Goal: Information Seeking & Learning: Learn about a topic

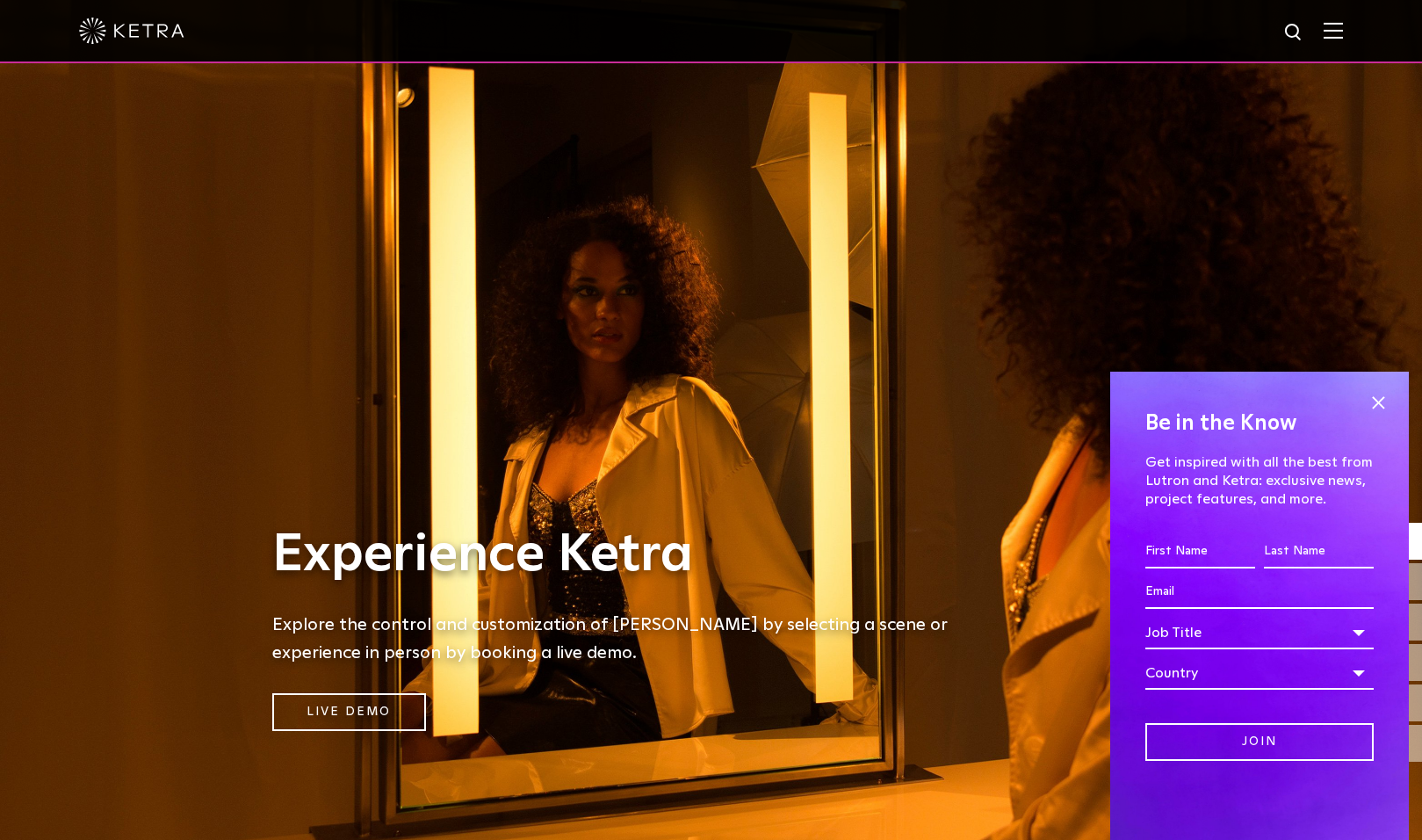
click at [367, 712] on link "Live Demo" at bounding box center [349, 712] width 154 height 37
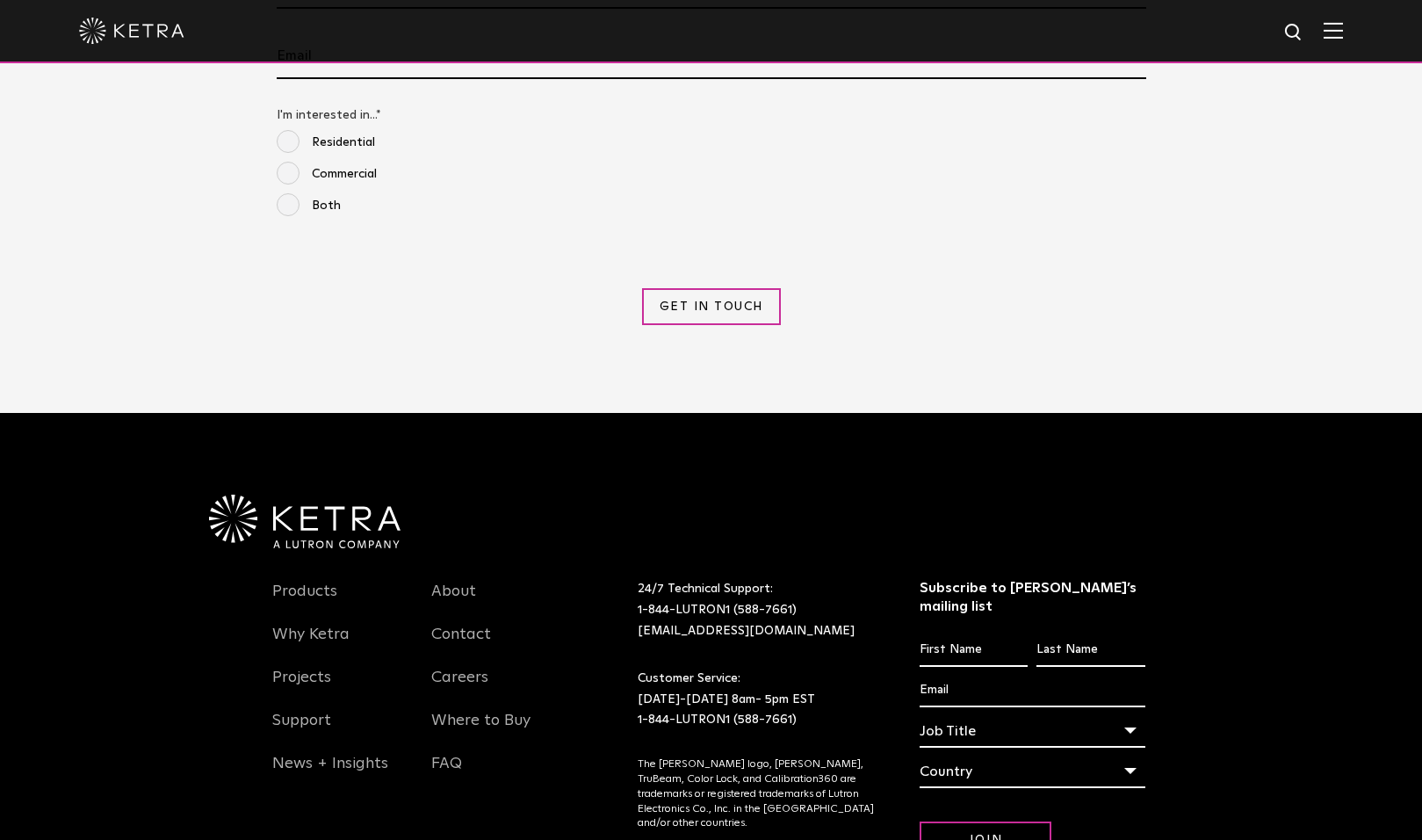
scroll to position [2260, 0]
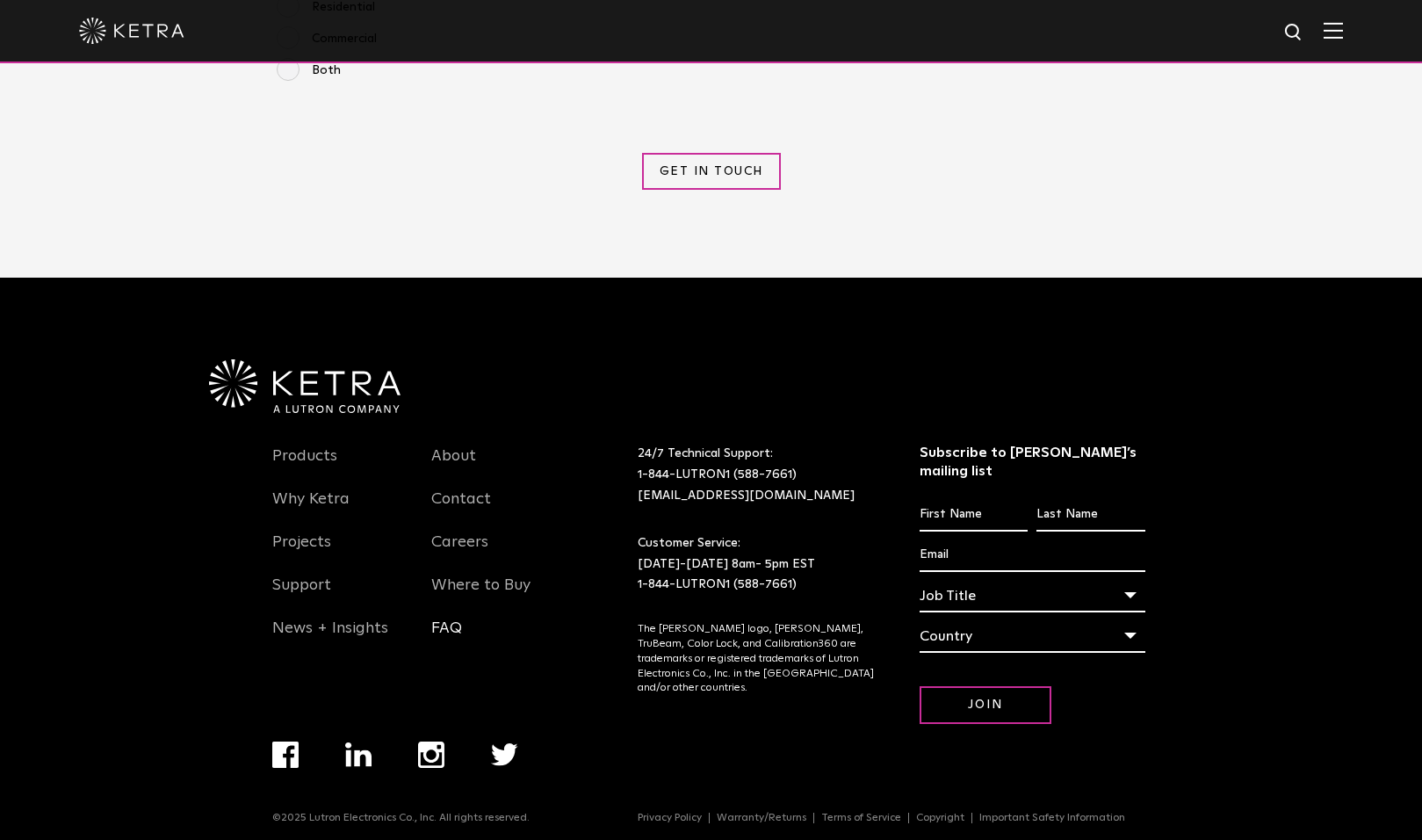
click at [440, 623] on link "FAQ" at bounding box center [447, 638] width 31 height 40
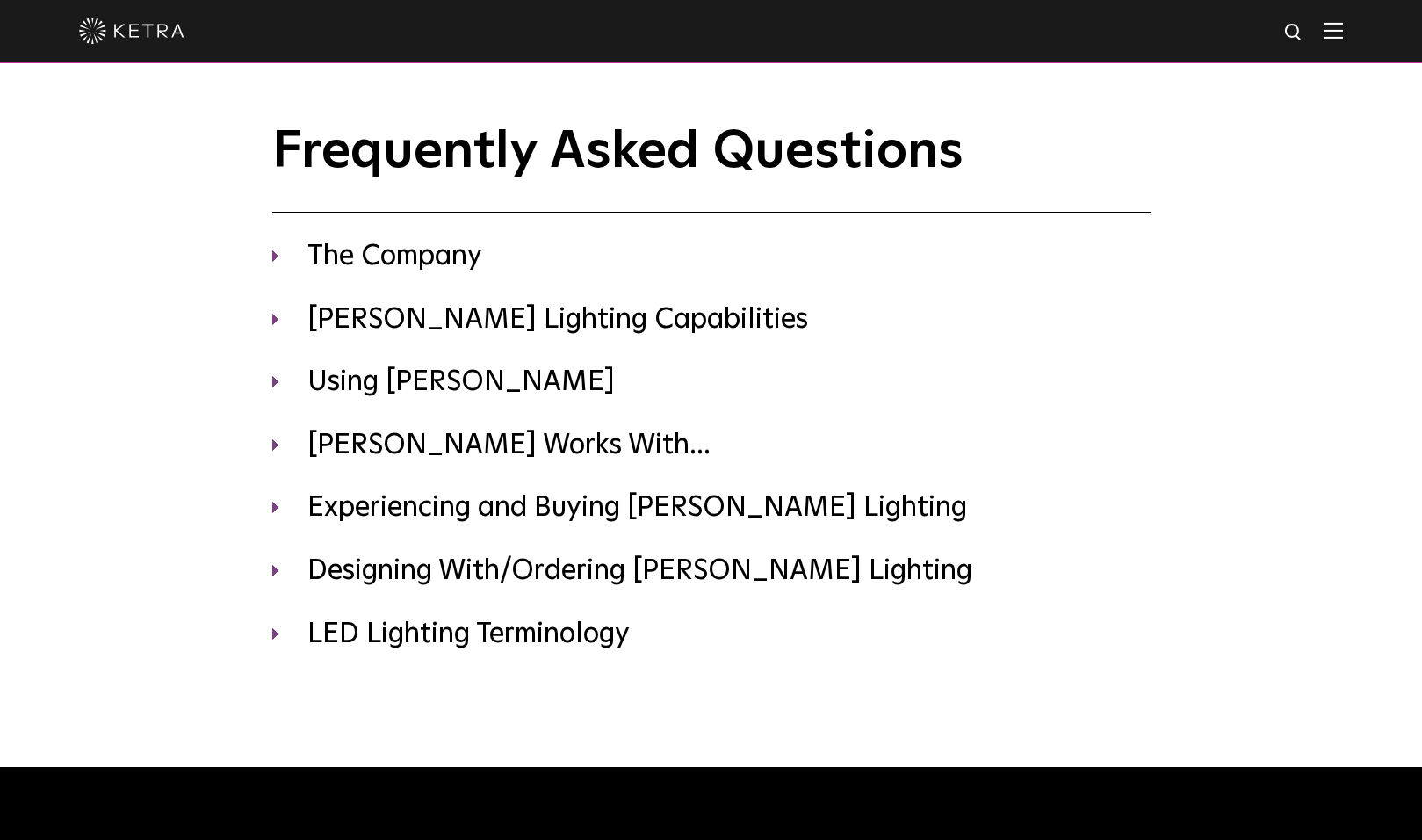
click at [265, 448] on div "Frequently Asked Questions The Company Where is [PERSON_NAME] headquartered? [P…" at bounding box center [711, 387] width 914 height 529
click at [269, 448] on div "Frequently Asked Questions The Company Where is [PERSON_NAME] headquartered? [P…" at bounding box center [711, 387] width 914 height 529
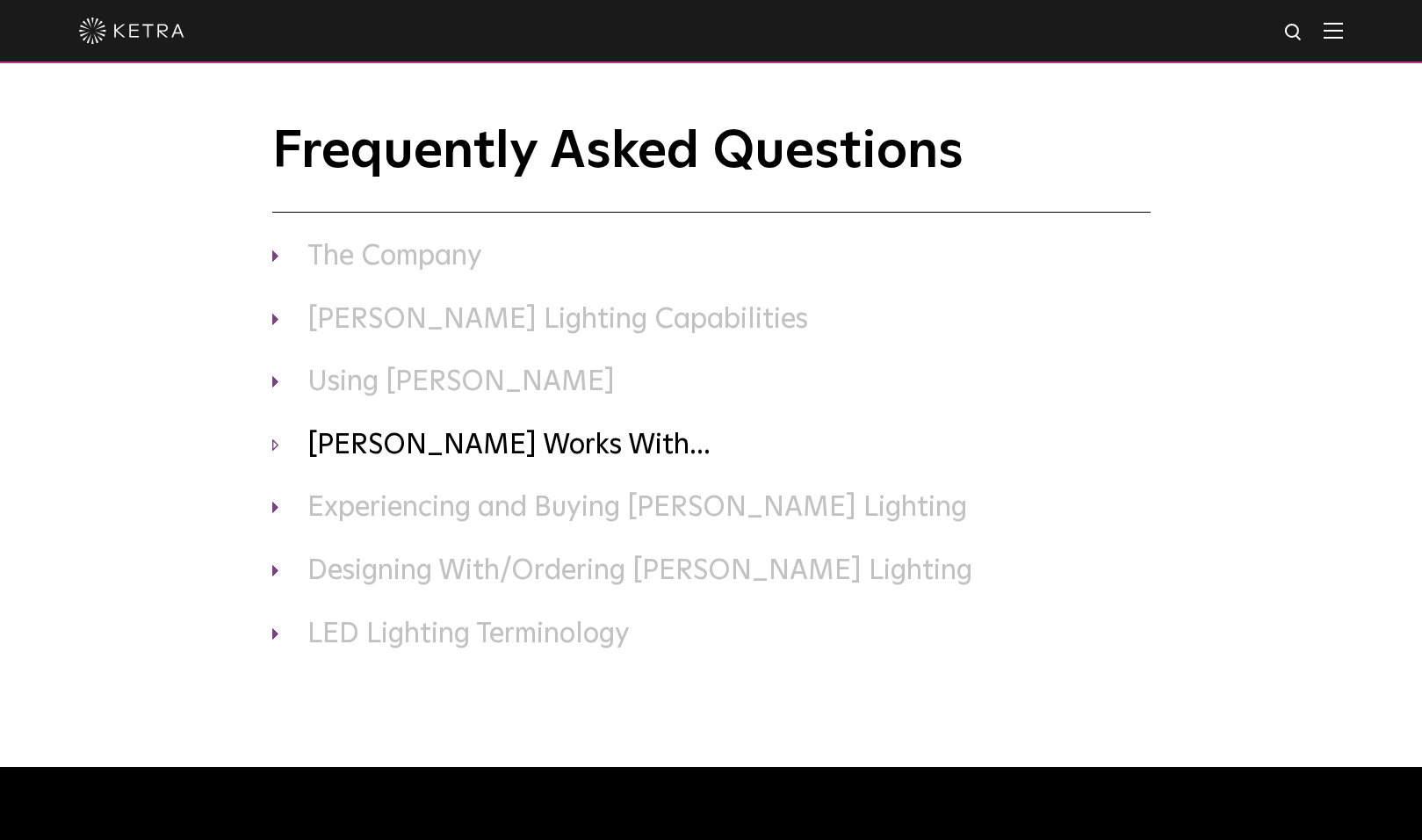
click at [274, 448] on h3 "[PERSON_NAME] Works With..." at bounding box center [711, 446] width 878 height 36
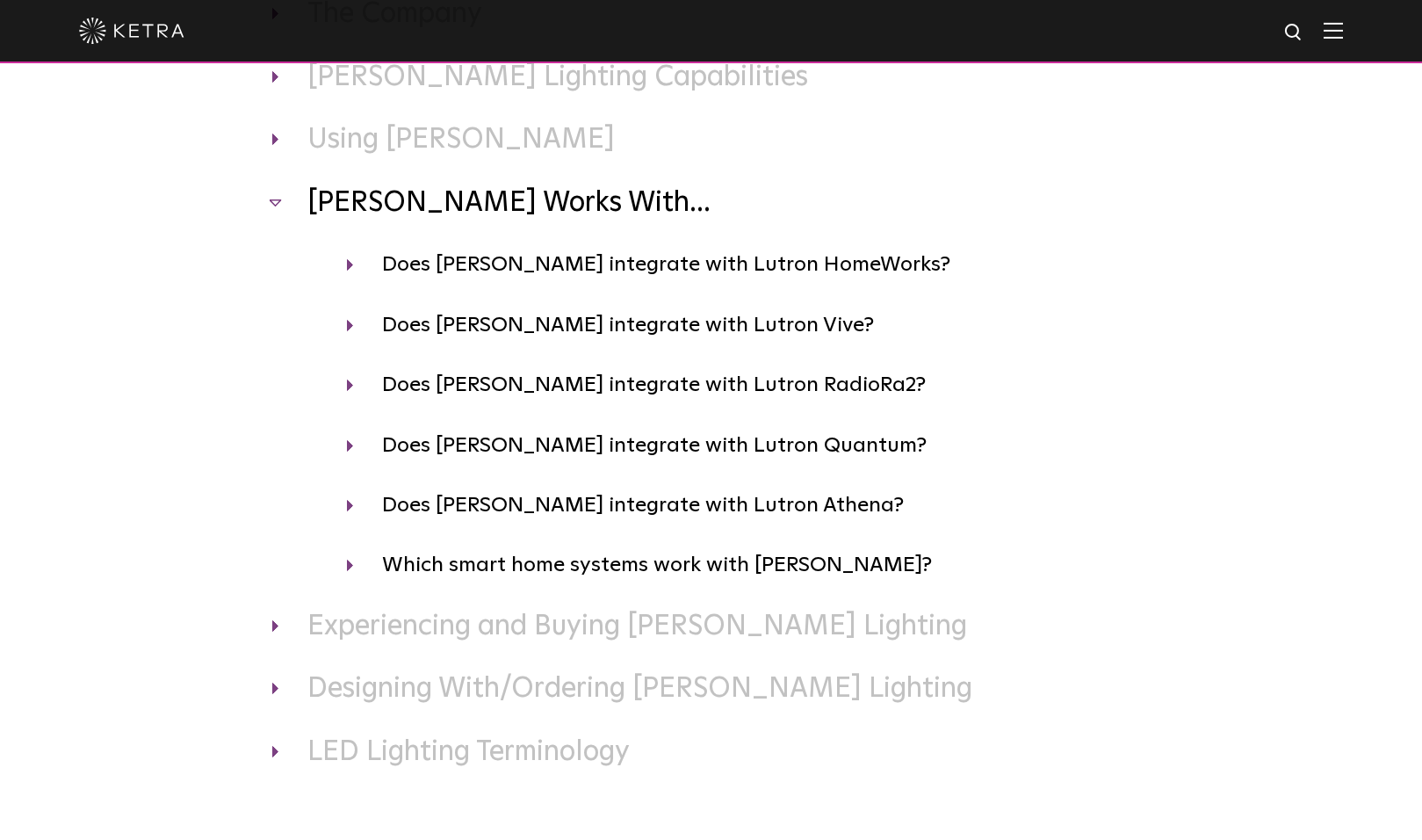
scroll to position [243, 0]
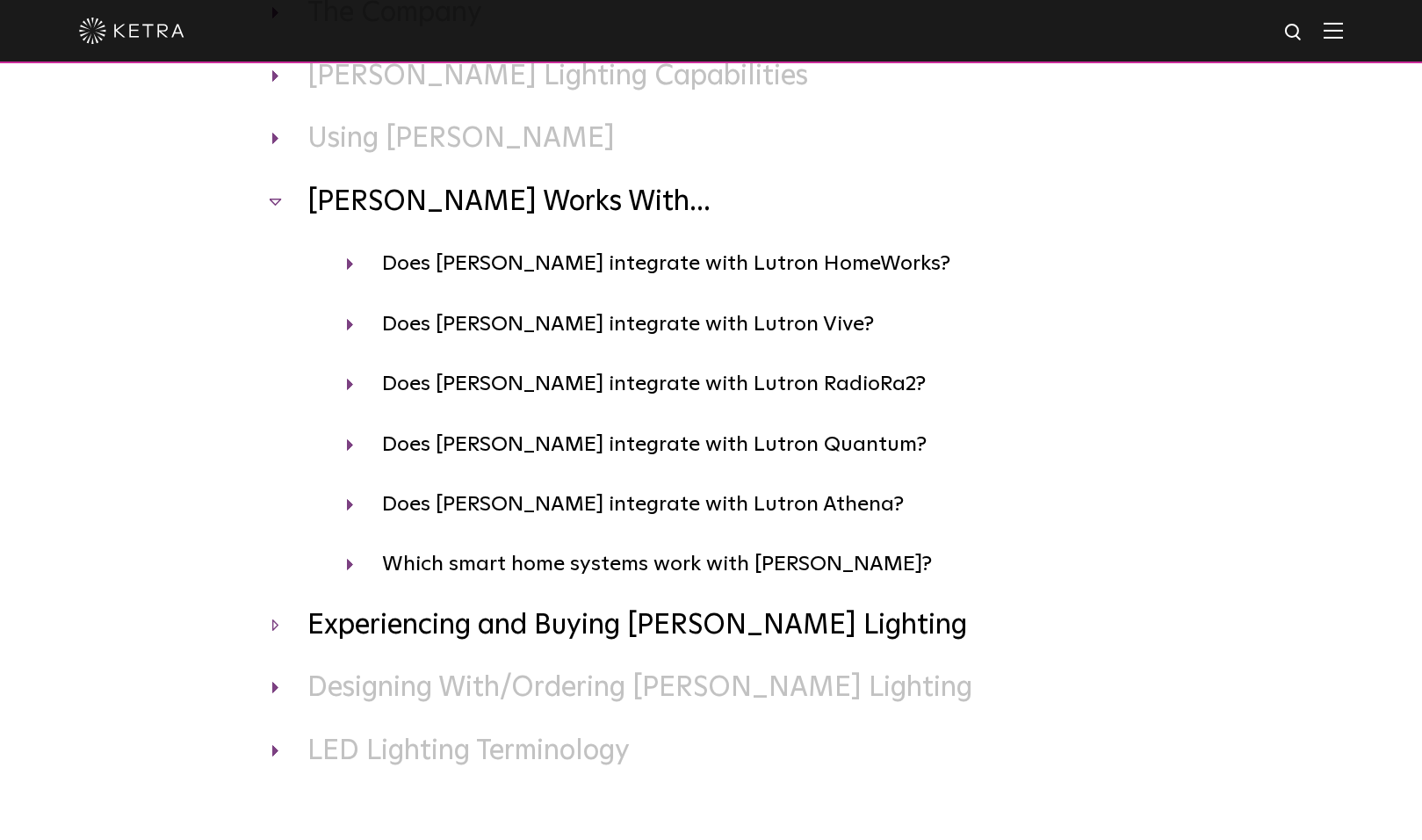
click at [272, 626] on h3 "Experiencing and Buying [PERSON_NAME] Lighting" at bounding box center [711, 626] width 878 height 36
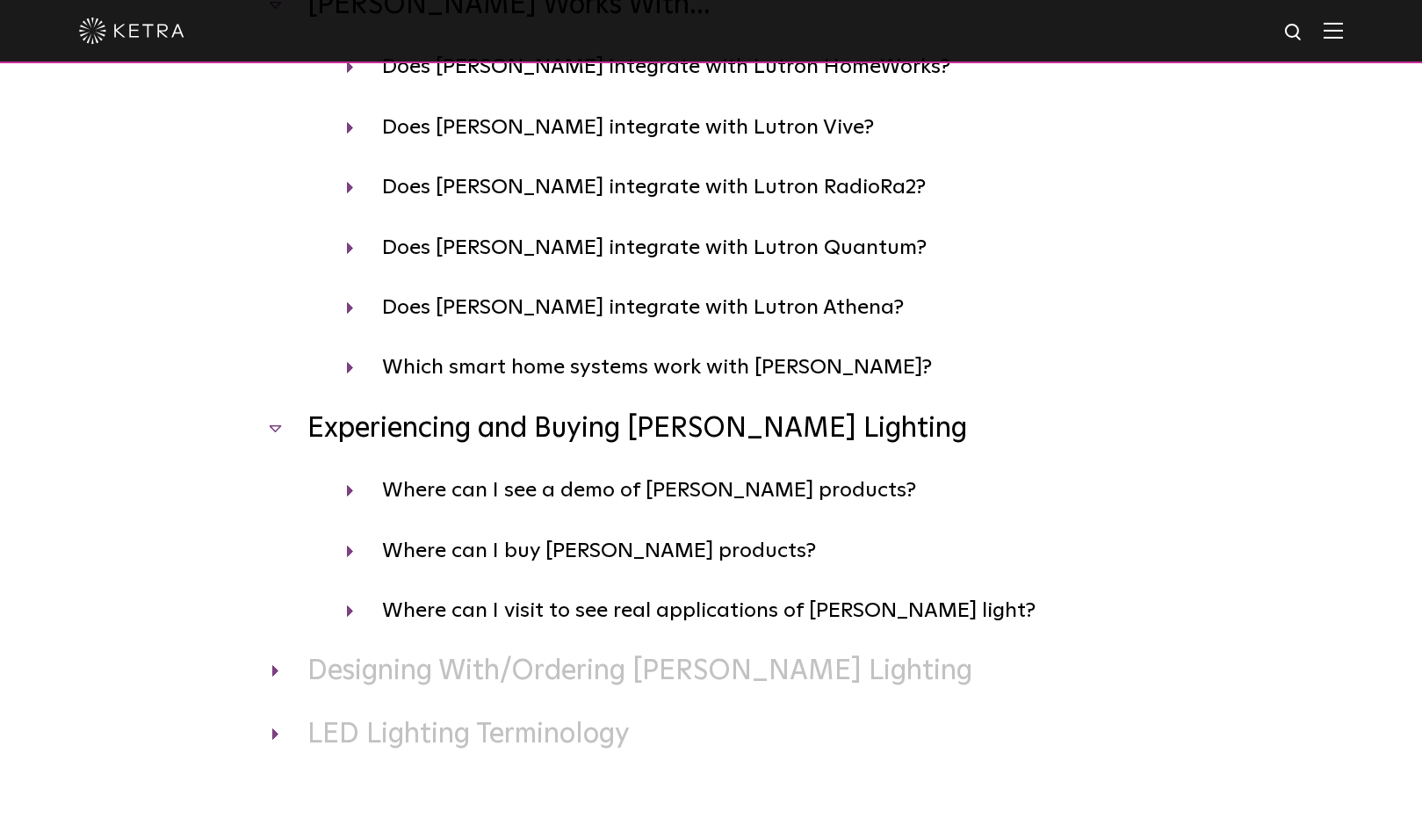
scroll to position [462, 0]
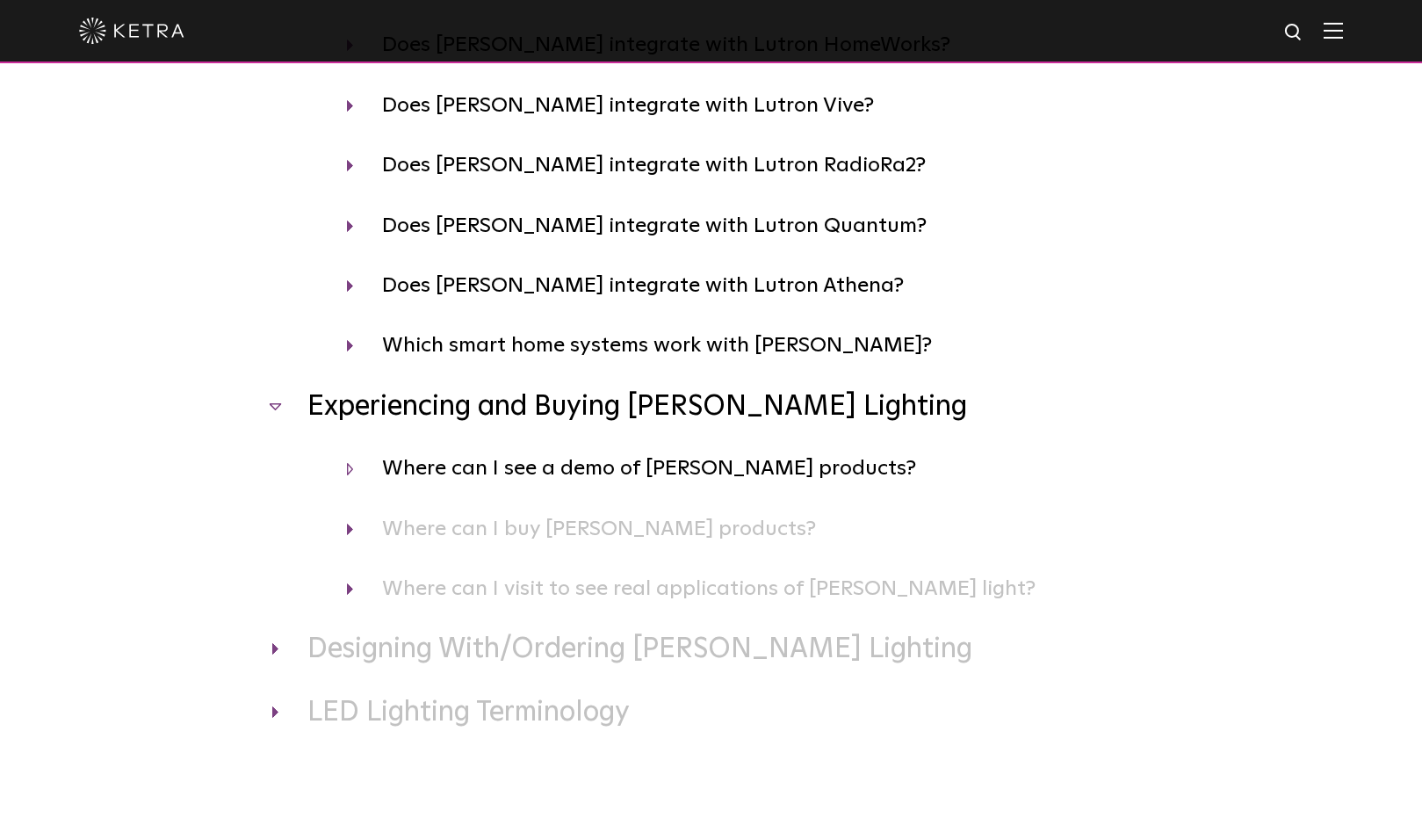
click at [353, 470] on h4 "Where can I see a demo of [PERSON_NAME] products?" at bounding box center [748, 468] width 804 height 34
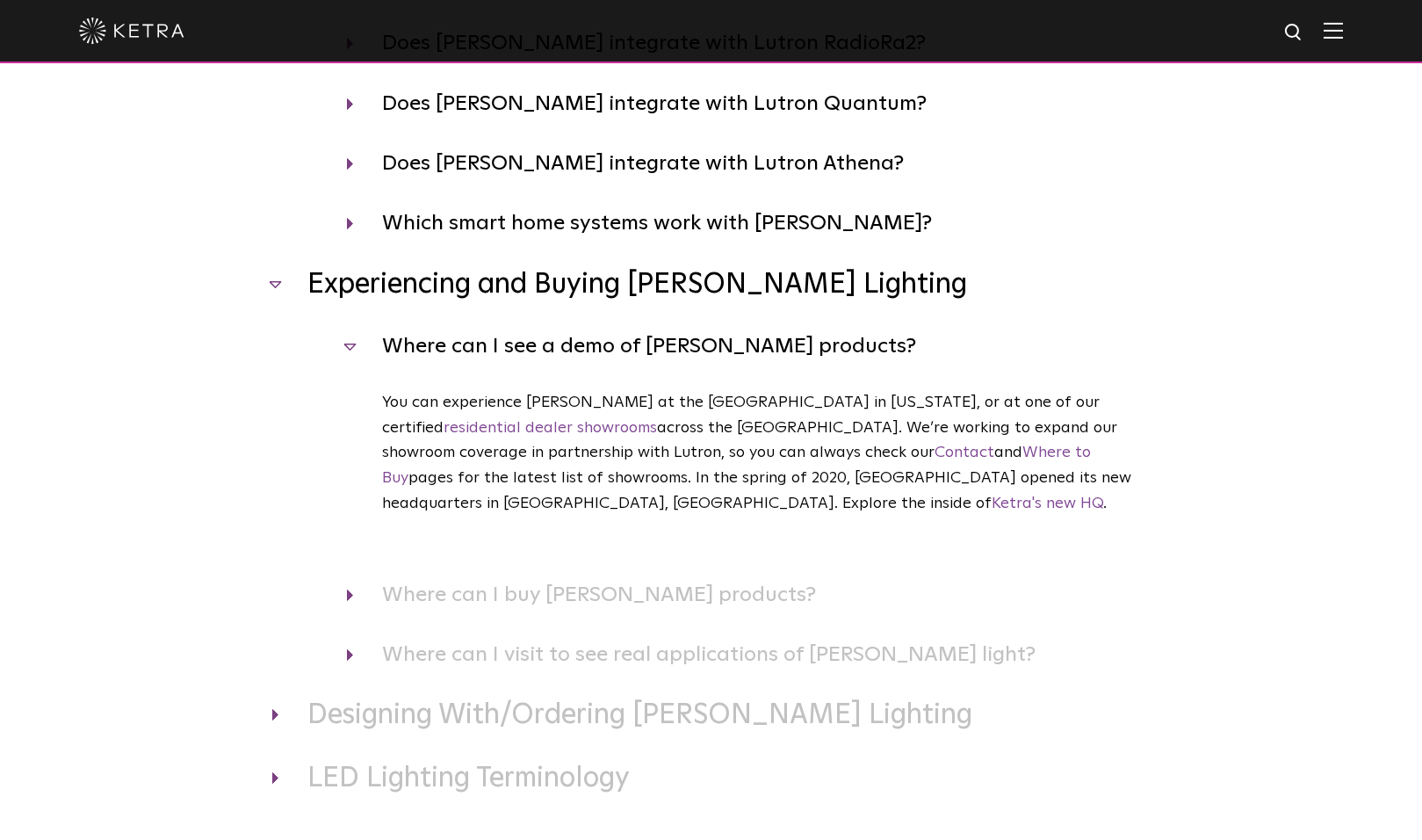
scroll to position [602, 0]
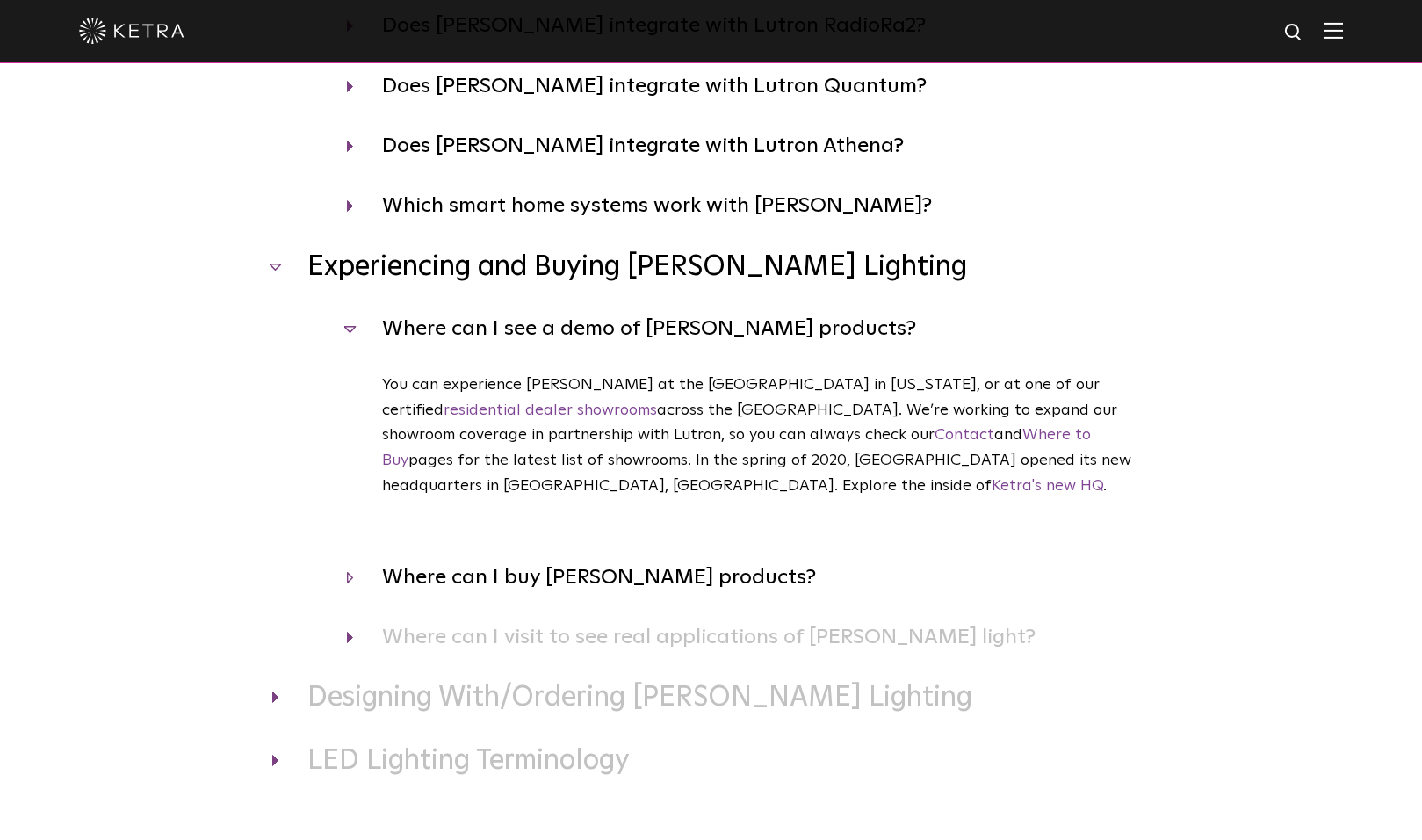
click at [351, 561] on h4 "Where can I buy [PERSON_NAME] products?" at bounding box center [748, 578] width 804 height 34
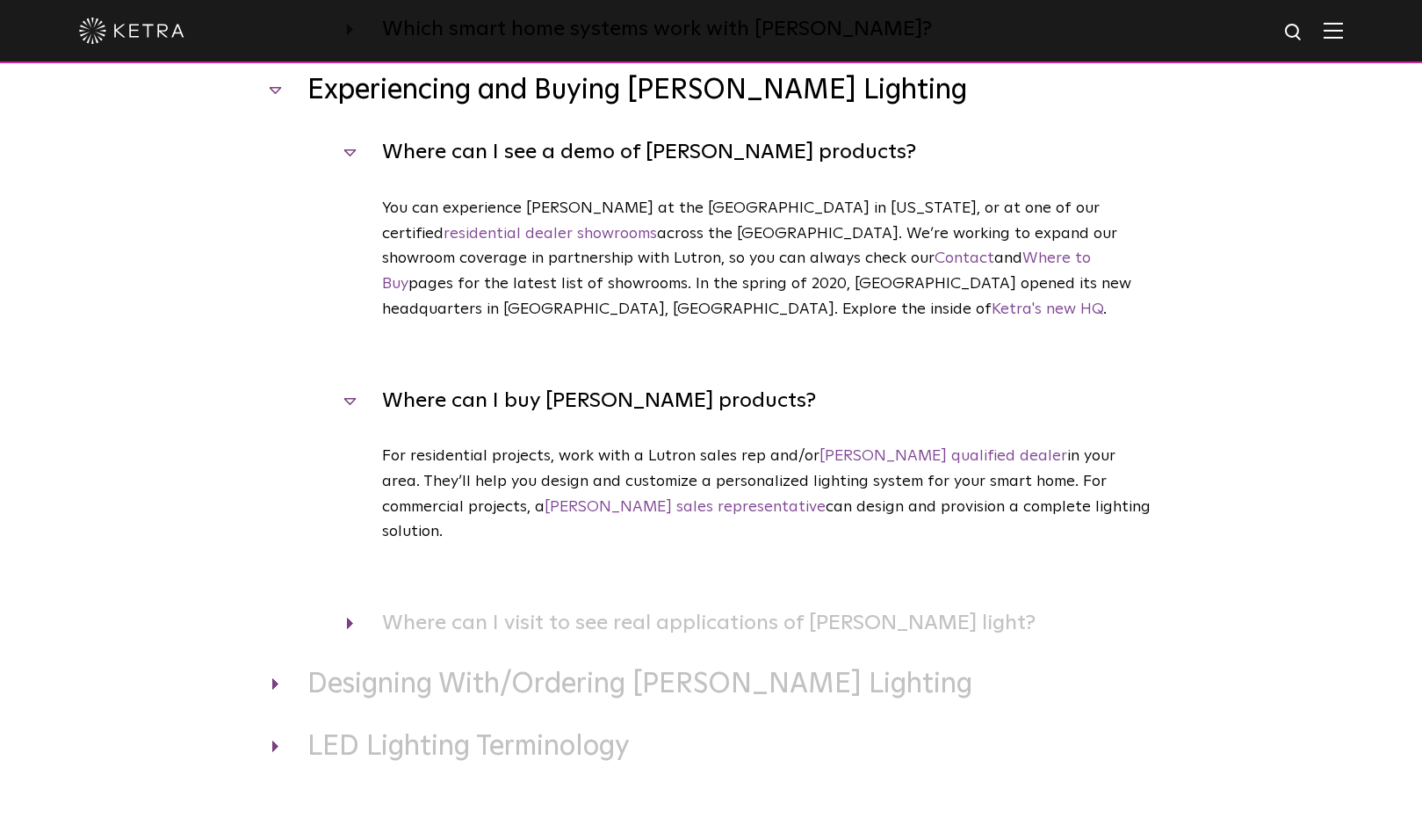
scroll to position [790, 0]
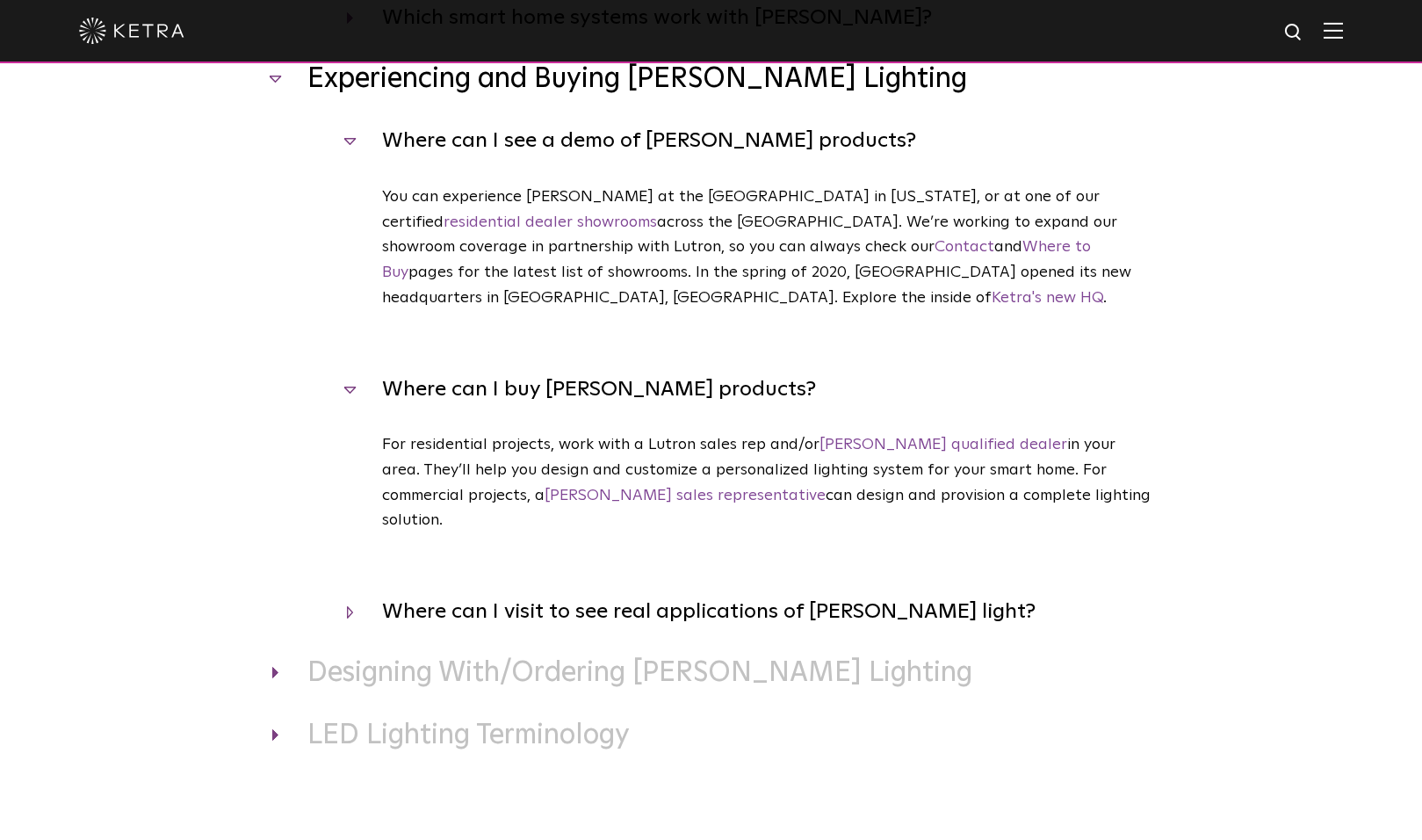
click at [349, 594] on h4 "Where can I visit to see real applications of [PERSON_NAME] light?" at bounding box center [748, 611] width 804 height 34
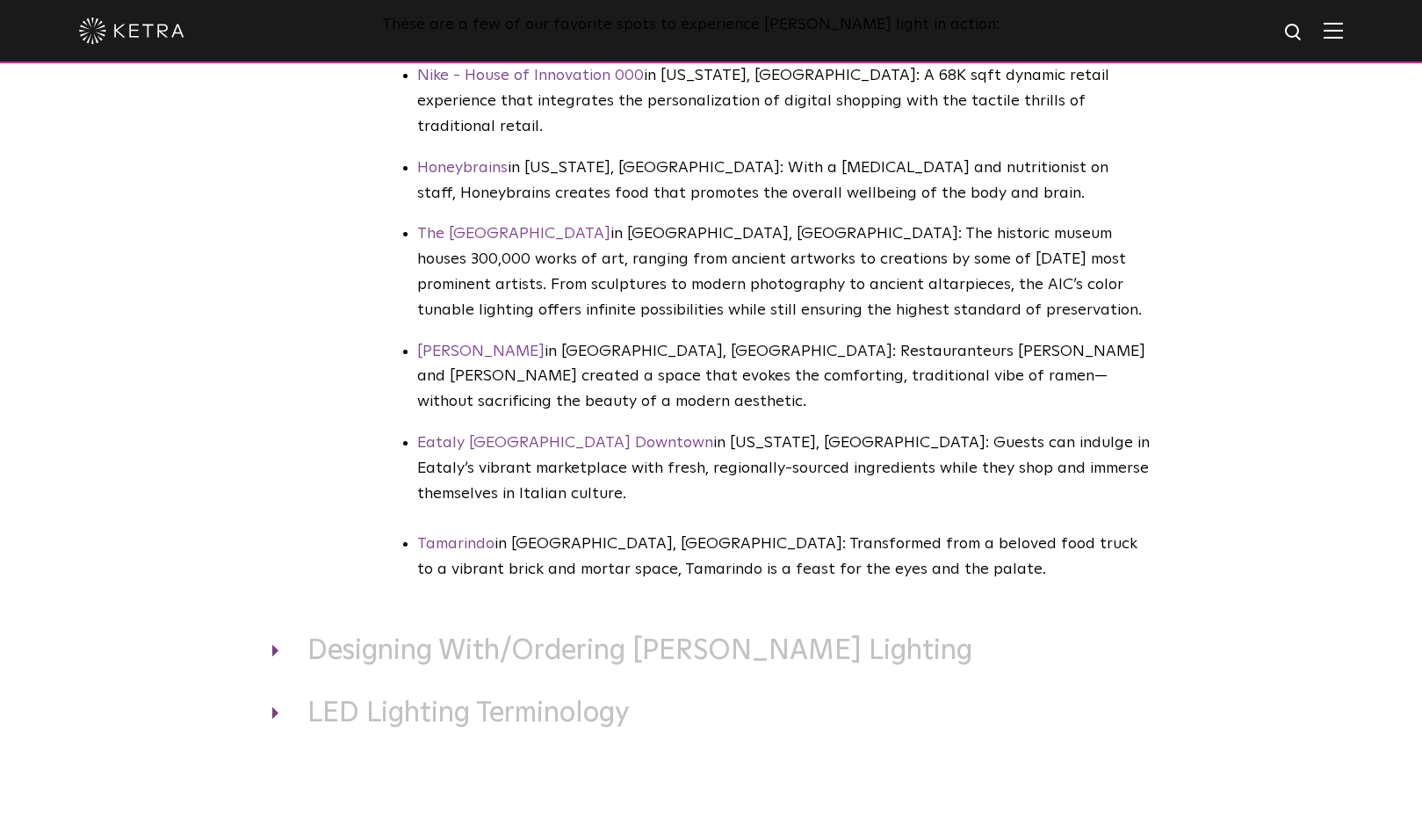
scroll to position [1442, 0]
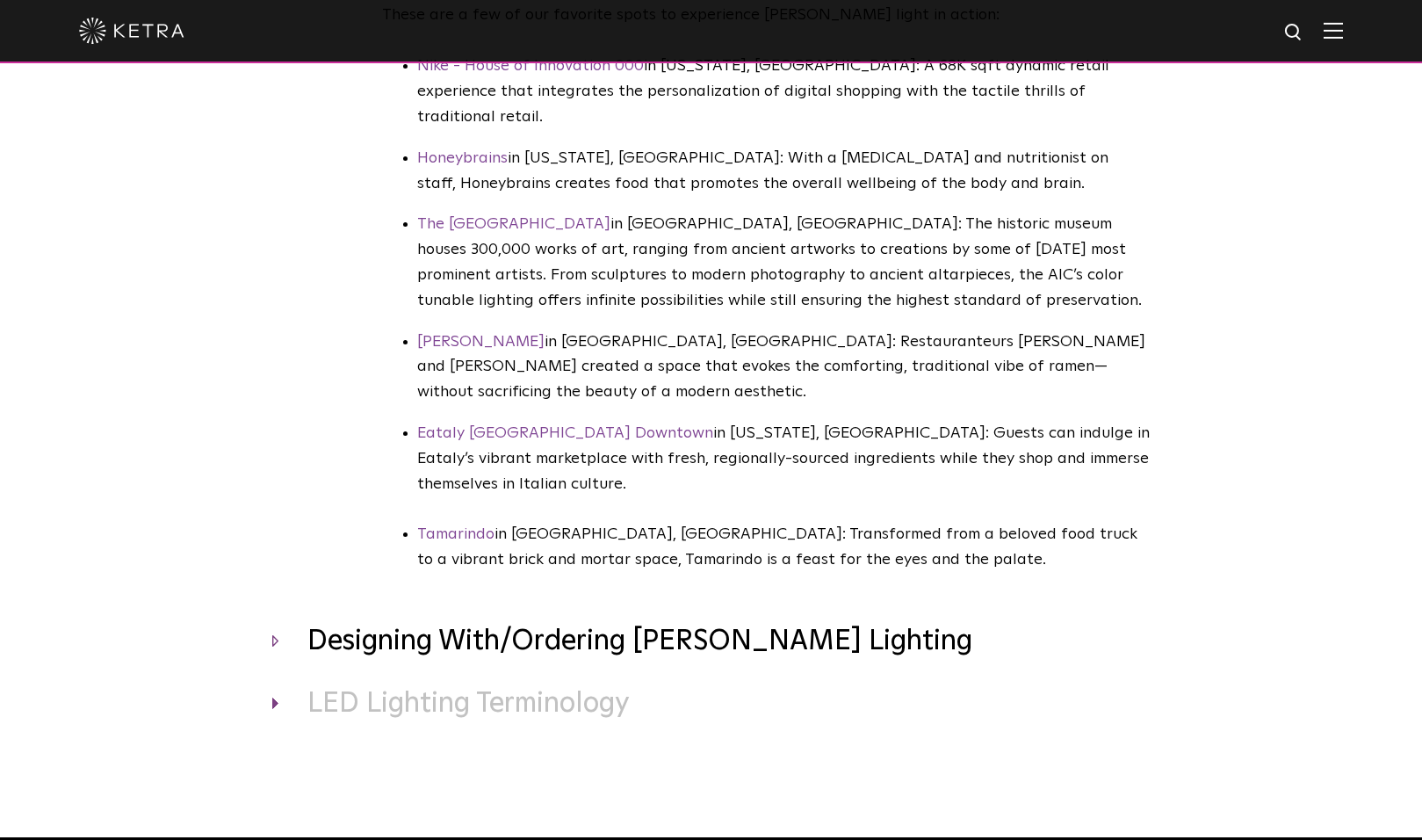
click at [278, 624] on h3 "Designing With/Ordering [PERSON_NAME] Lighting" at bounding box center [711, 642] width 878 height 36
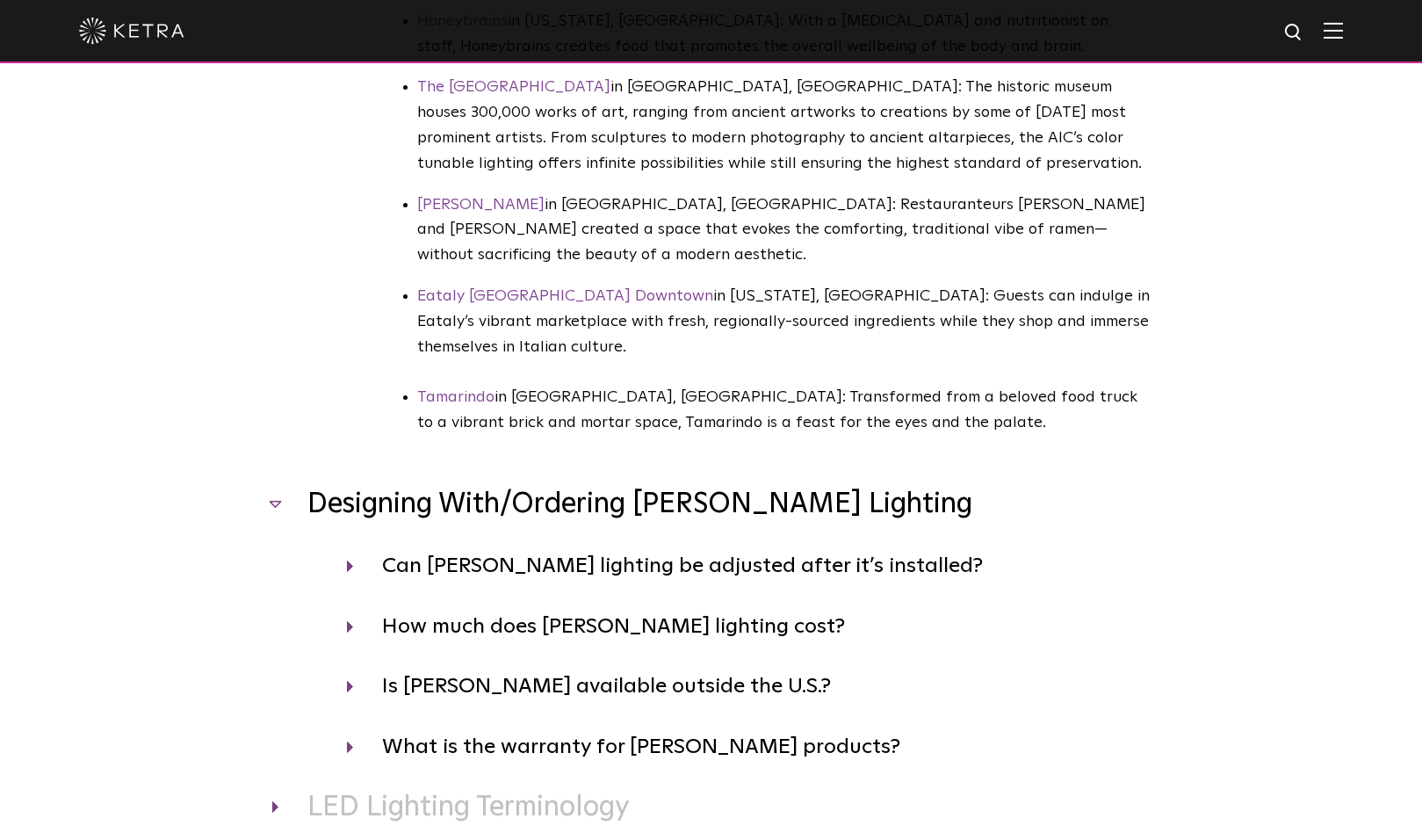
scroll to position [1597, 0]
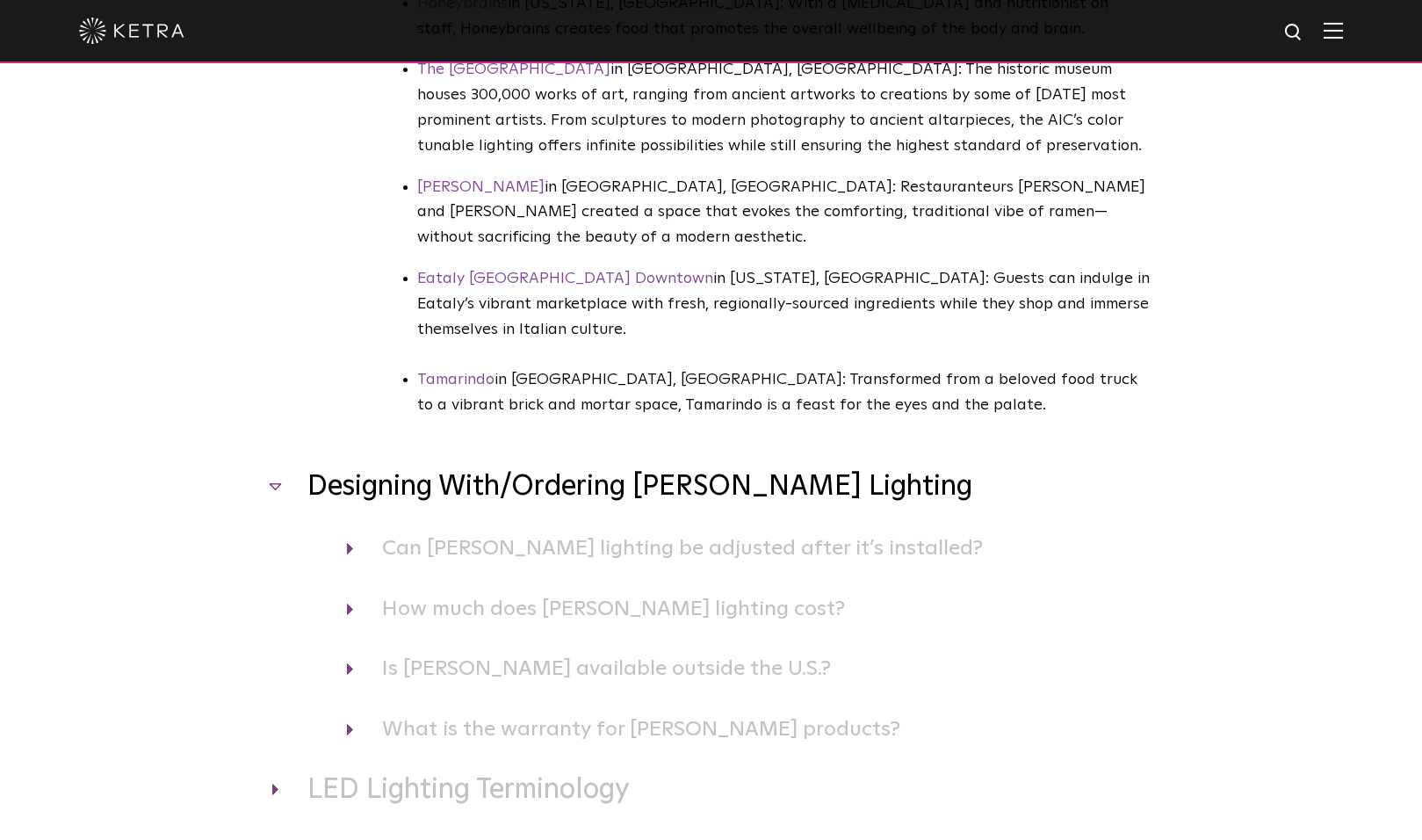
click at [344, 592] on div "How much does [PERSON_NAME] lighting cost? Since [PERSON_NAME] is a professiona…" at bounding box center [711, 609] width 878 height 34
click at [349, 592] on h4 "How much does [PERSON_NAME] lighting cost?" at bounding box center [748, 609] width 804 height 34
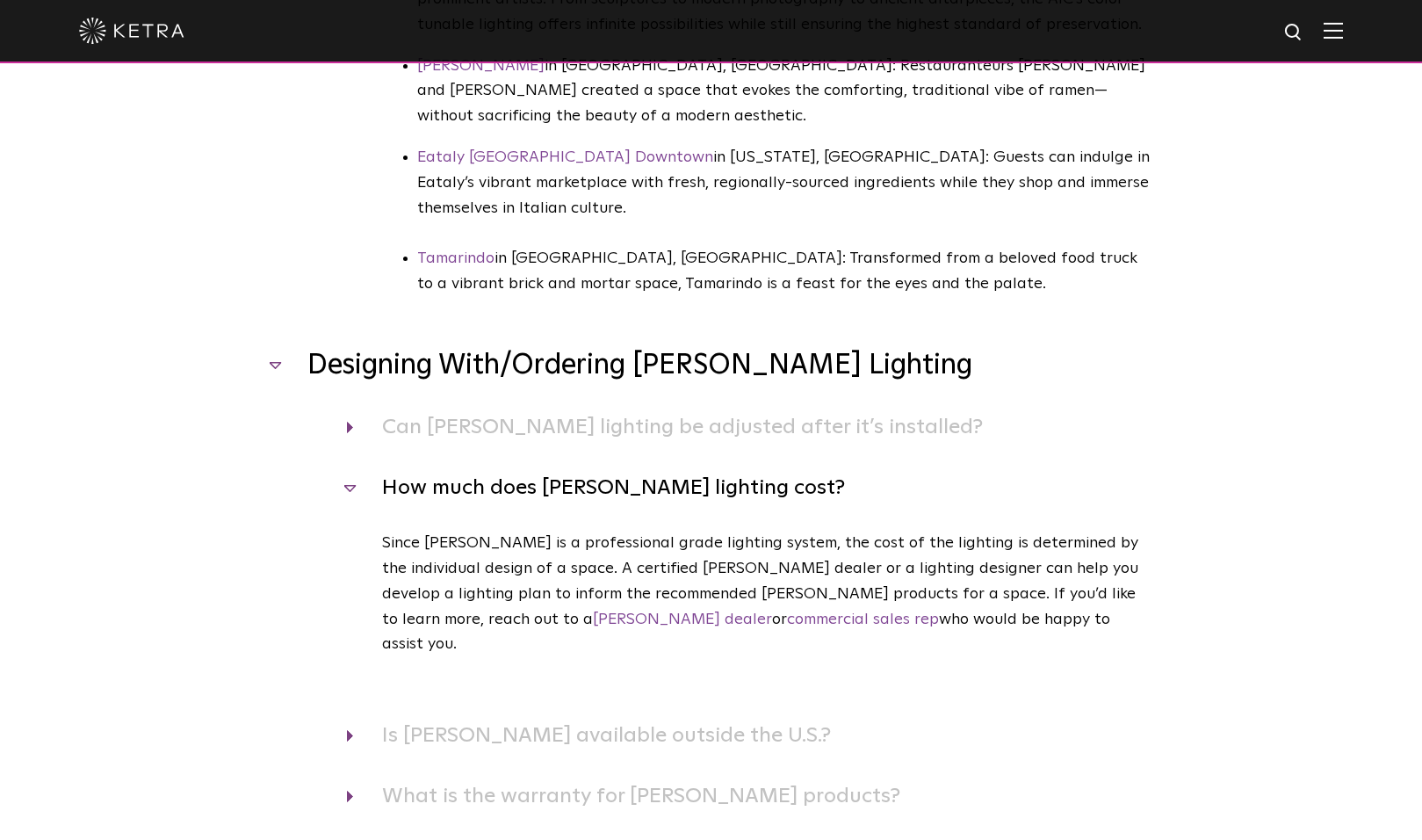
scroll to position [1719, 0]
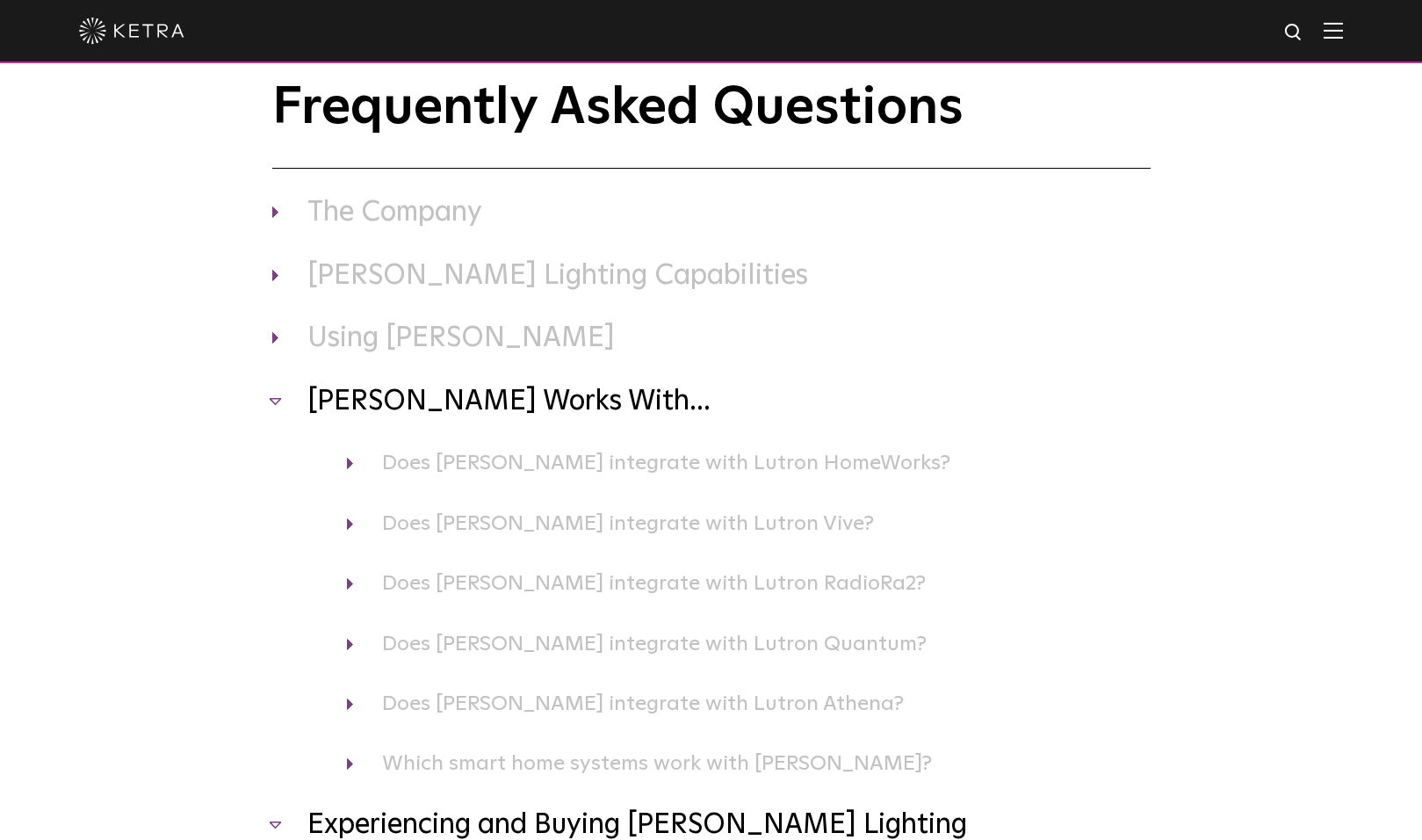
scroll to position [0, 0]
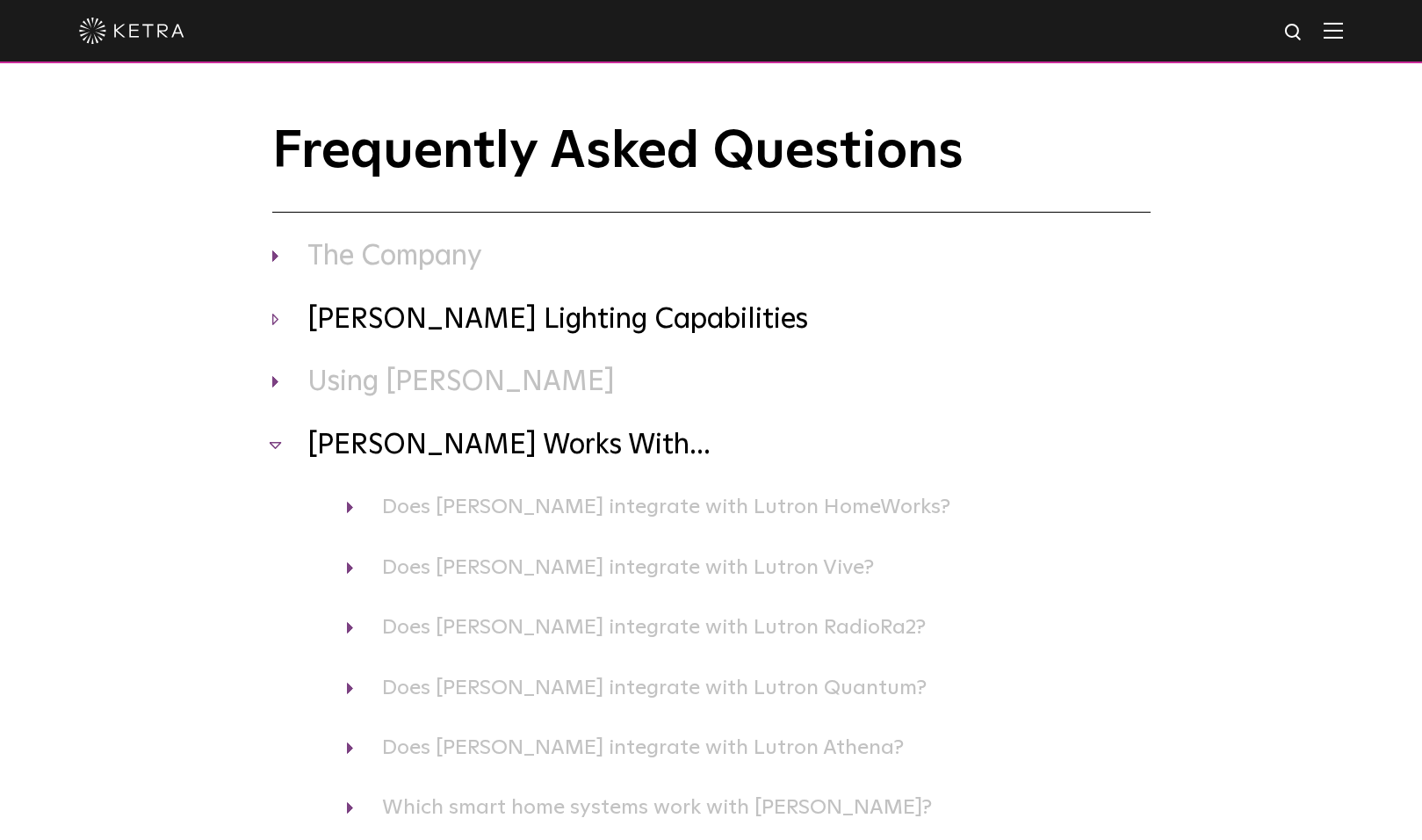
click at [278, 318] on h3 "[PERSON_NAME] Lighting Capabilities" at bounding box center [711, 320] width 878 height 36
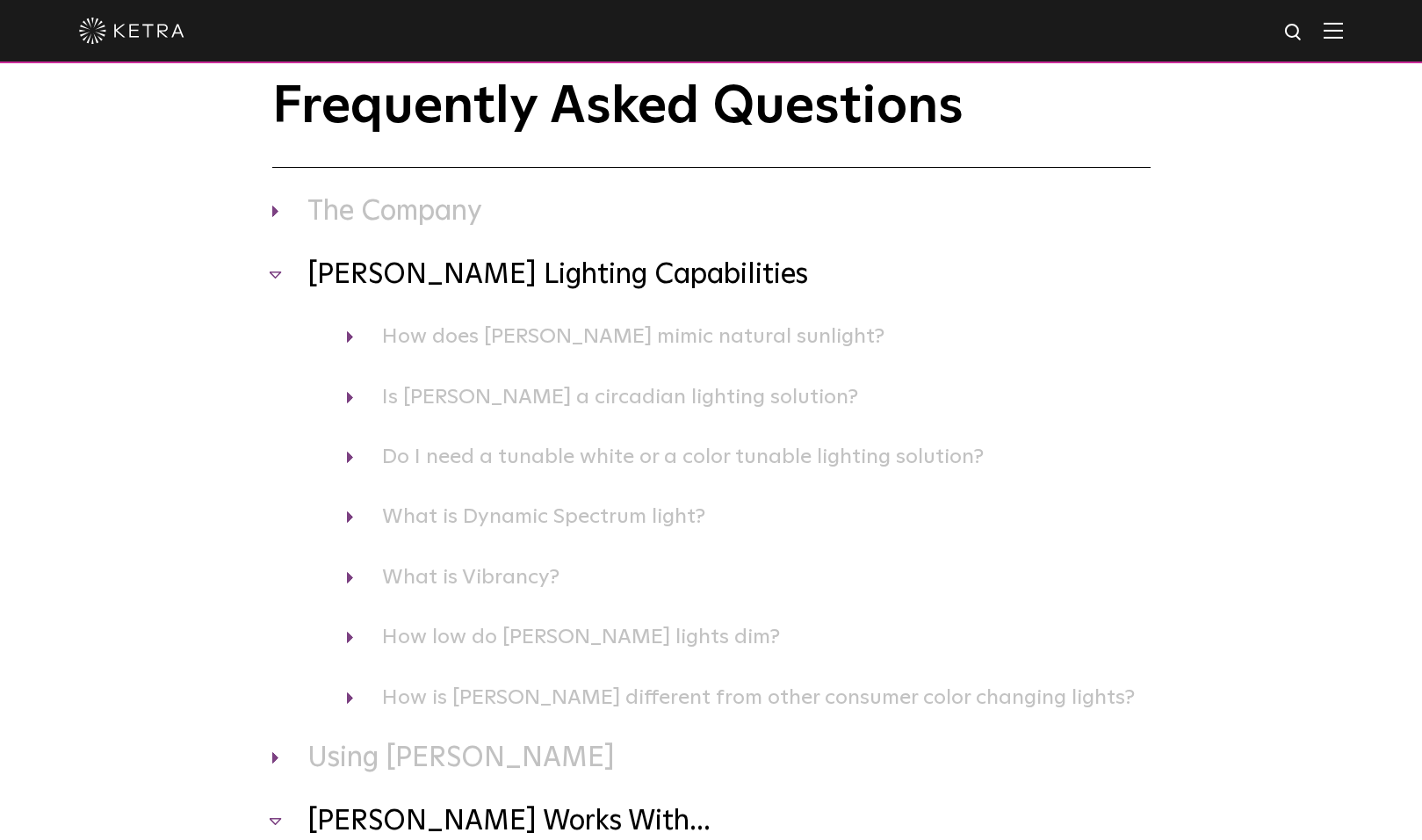
scroll to position [69, 0]
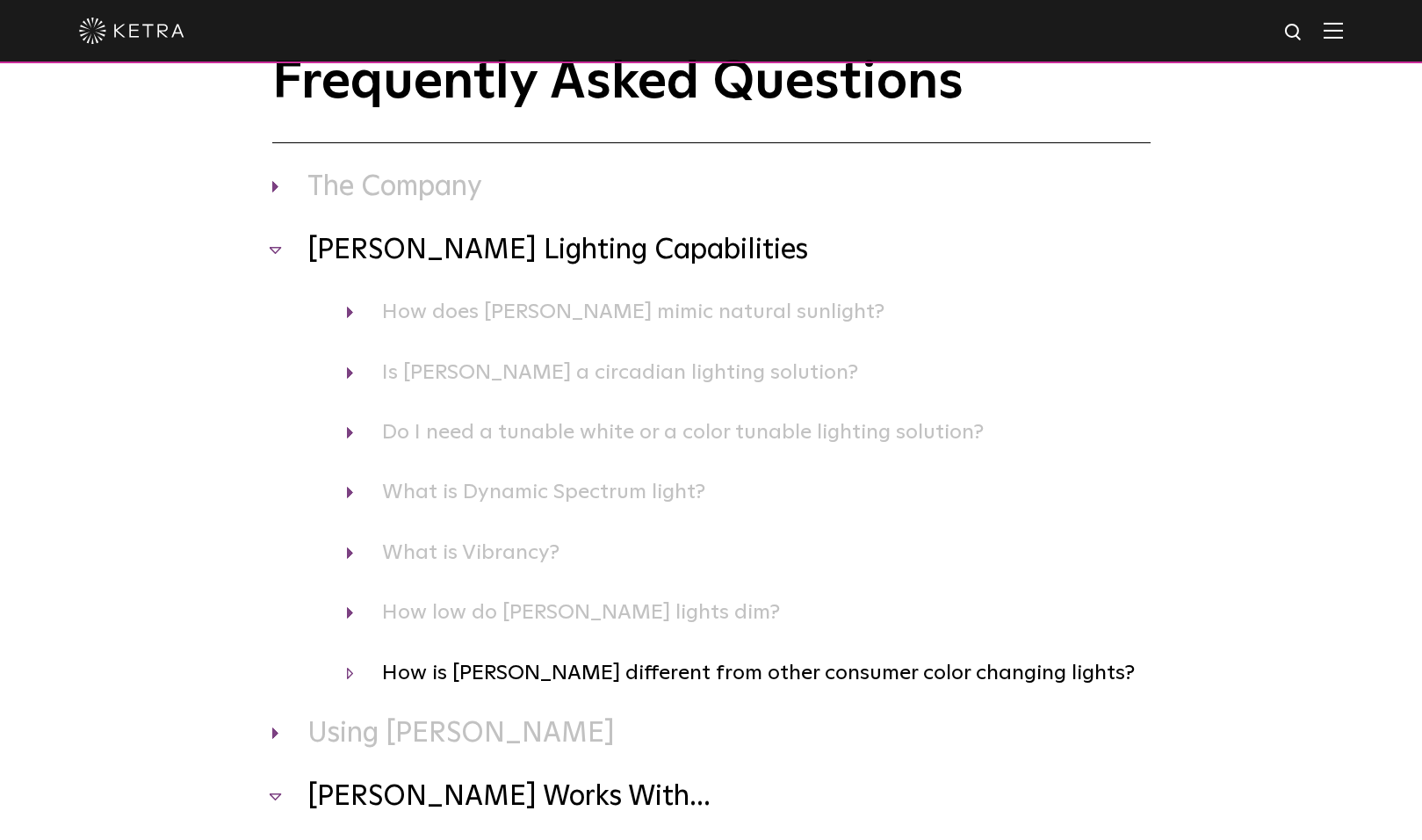
click at [349, 673] on h4 "How is [PERSON_NAME] different from other consumer color changing lights?" at bounding box center [748, 673] width 804 height 34
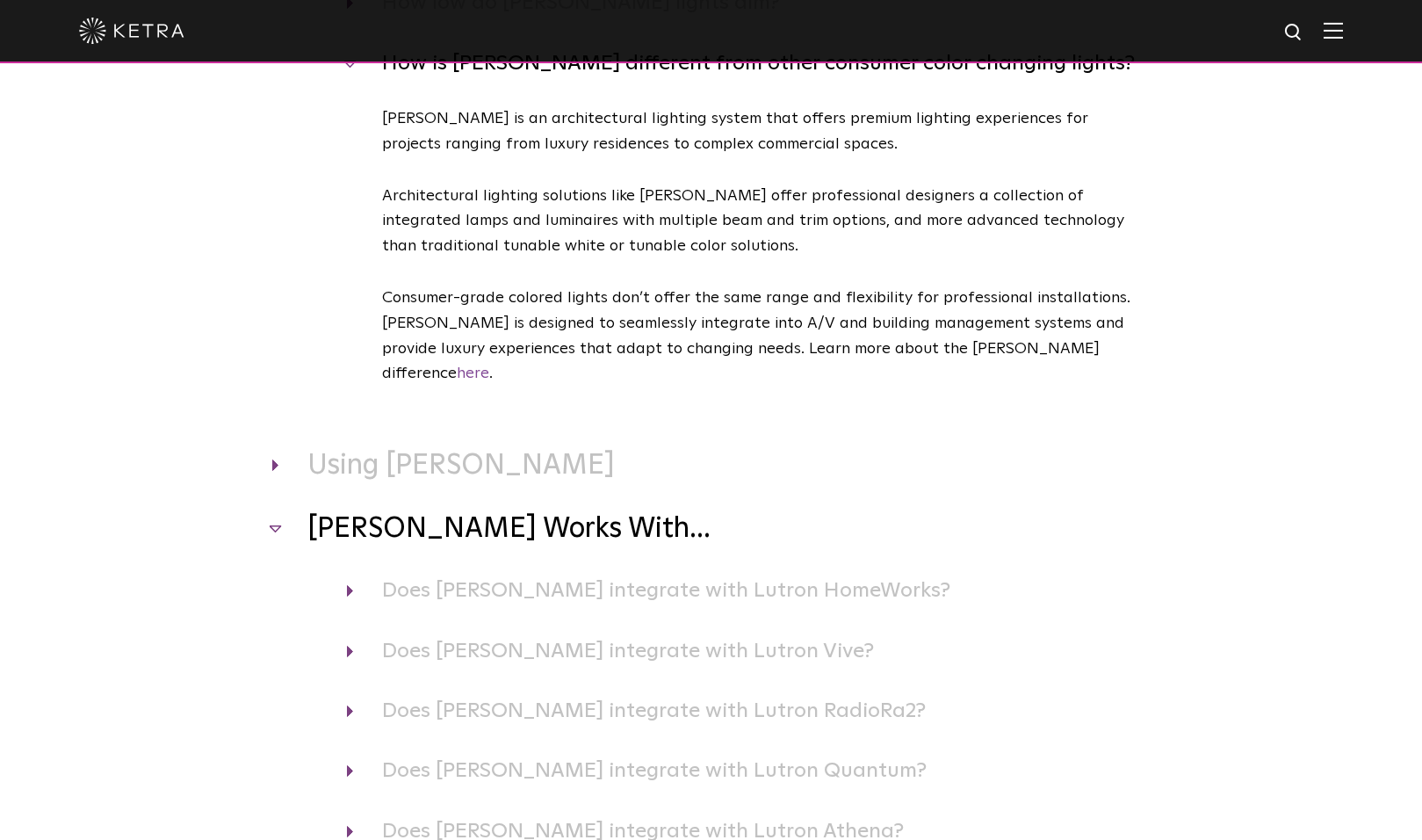
scroll to position [703, 0]
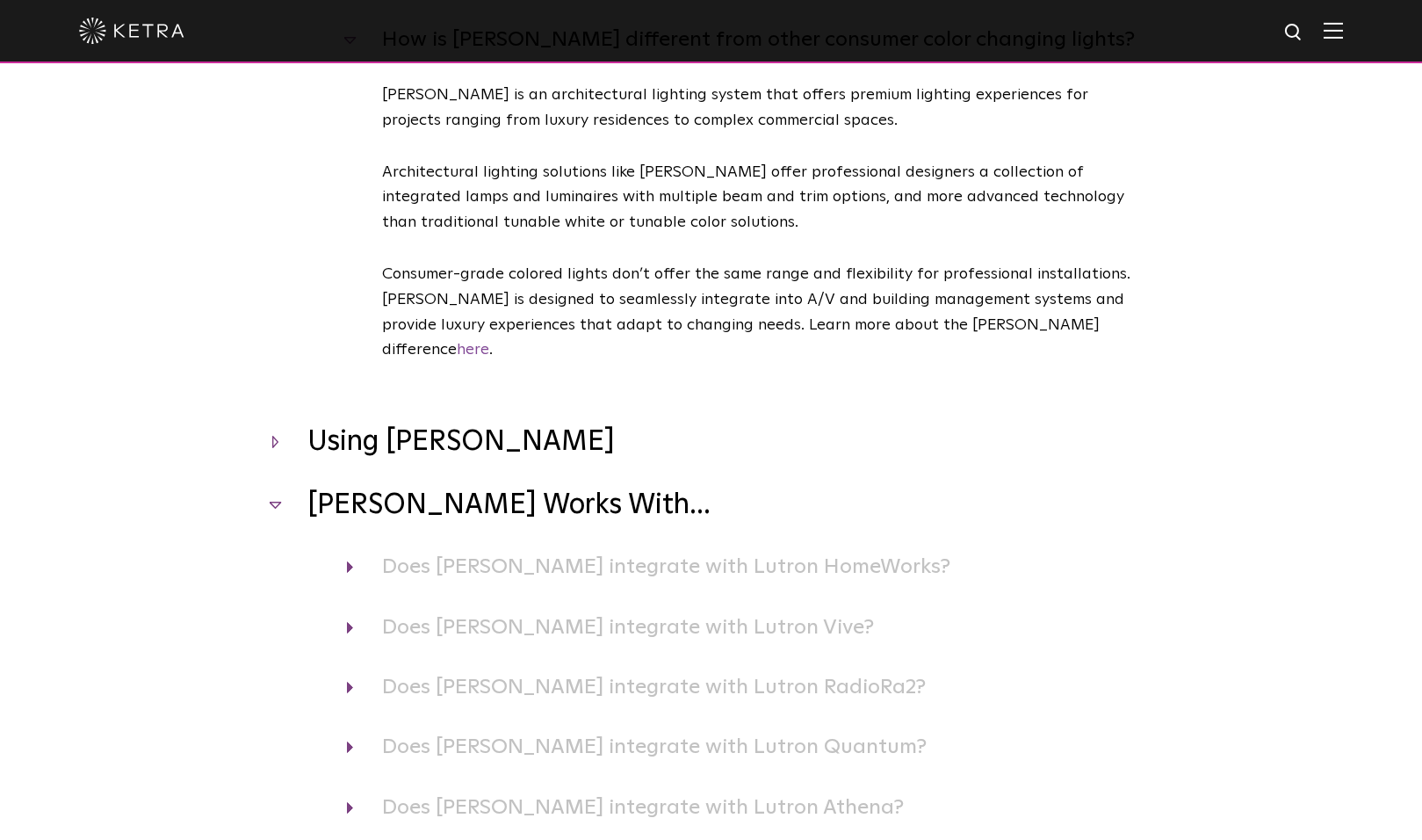
click at [275, 424] on h3 "Using [PERSON_NAME]" at bounding box center [711, 442] width 878 height 36
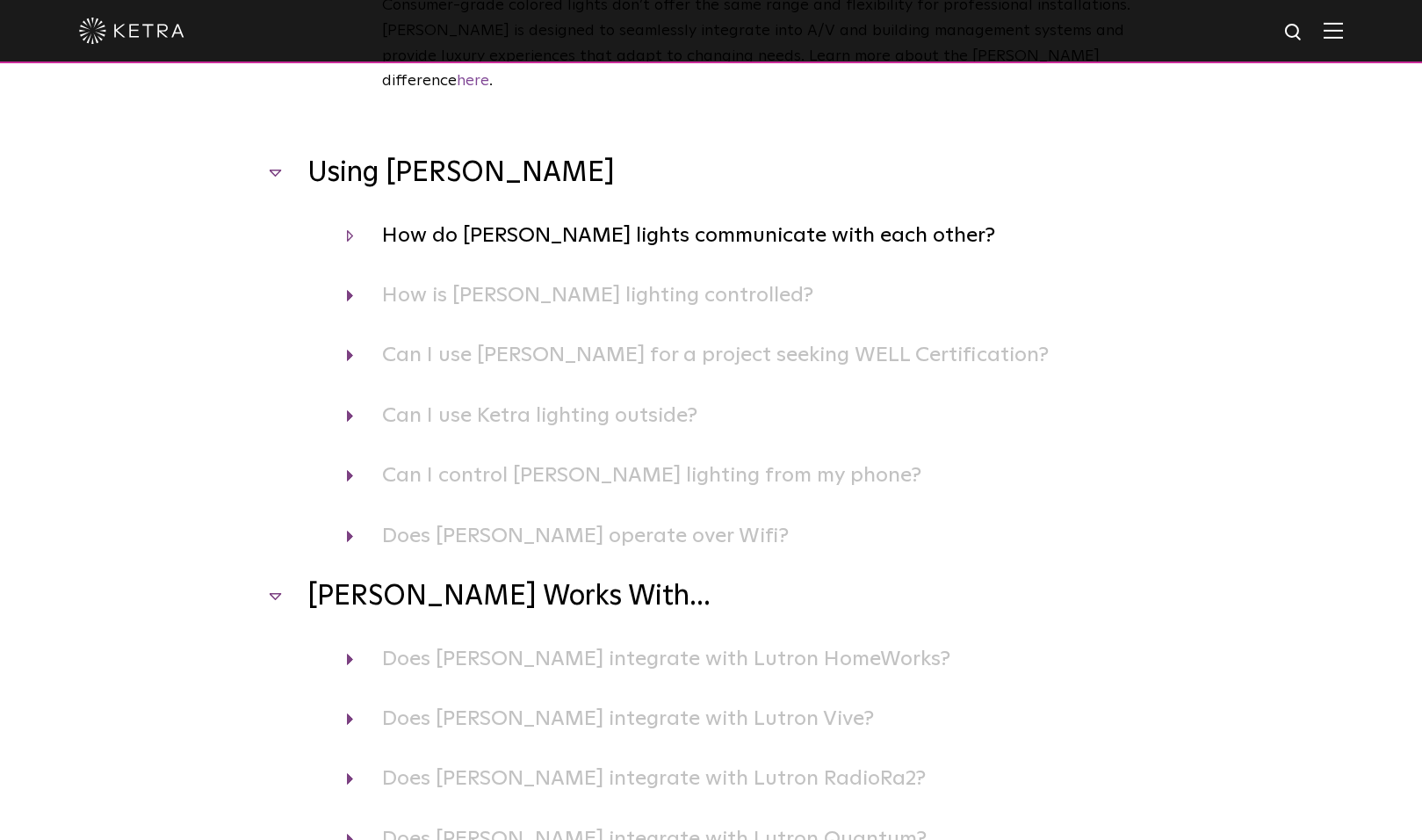
scroll to position [979, 0]
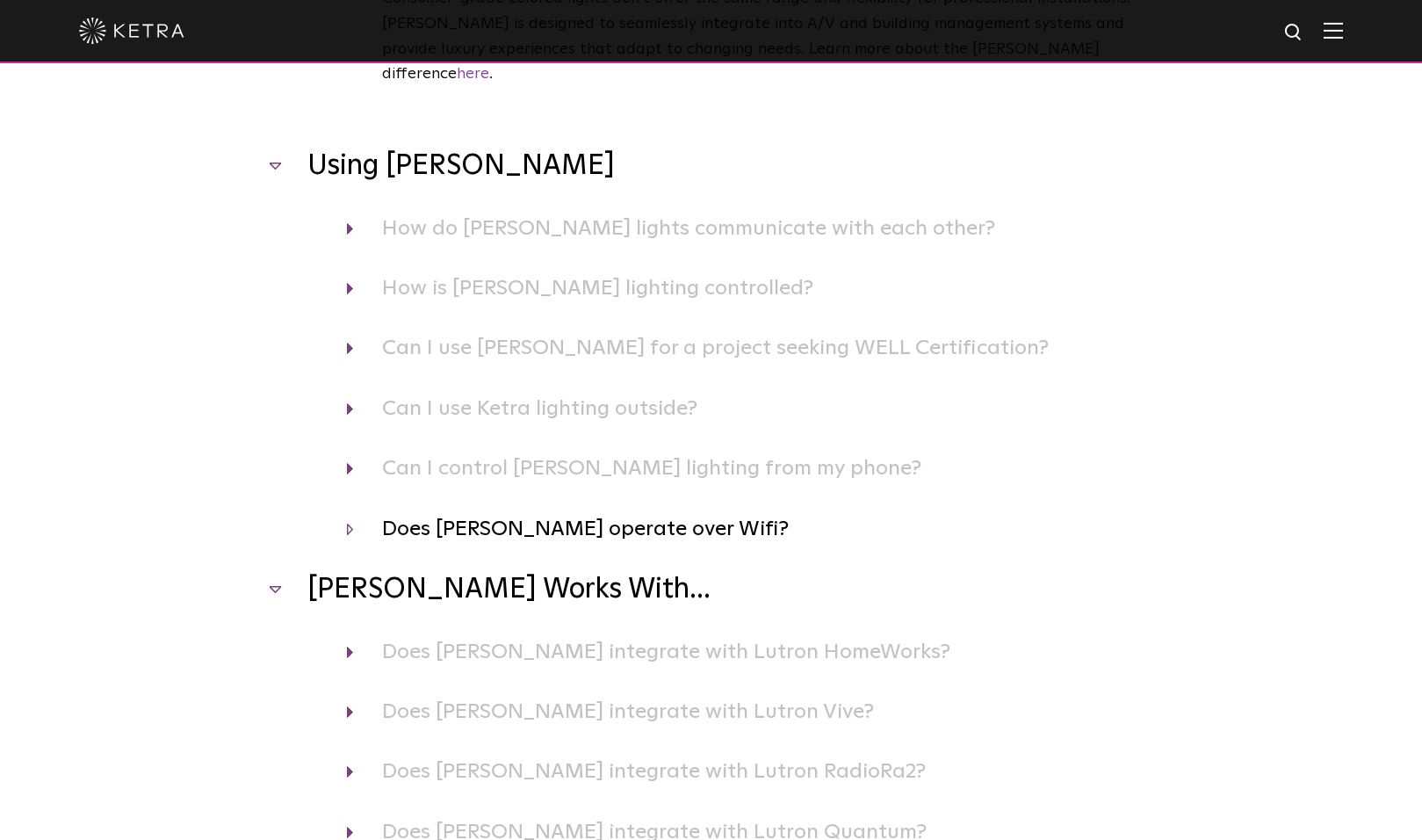
click at [351, 513] on h4 "Does [PERSON_NAME] operate over Wifi?" at bounding box center [748, 529] width 804 height 34
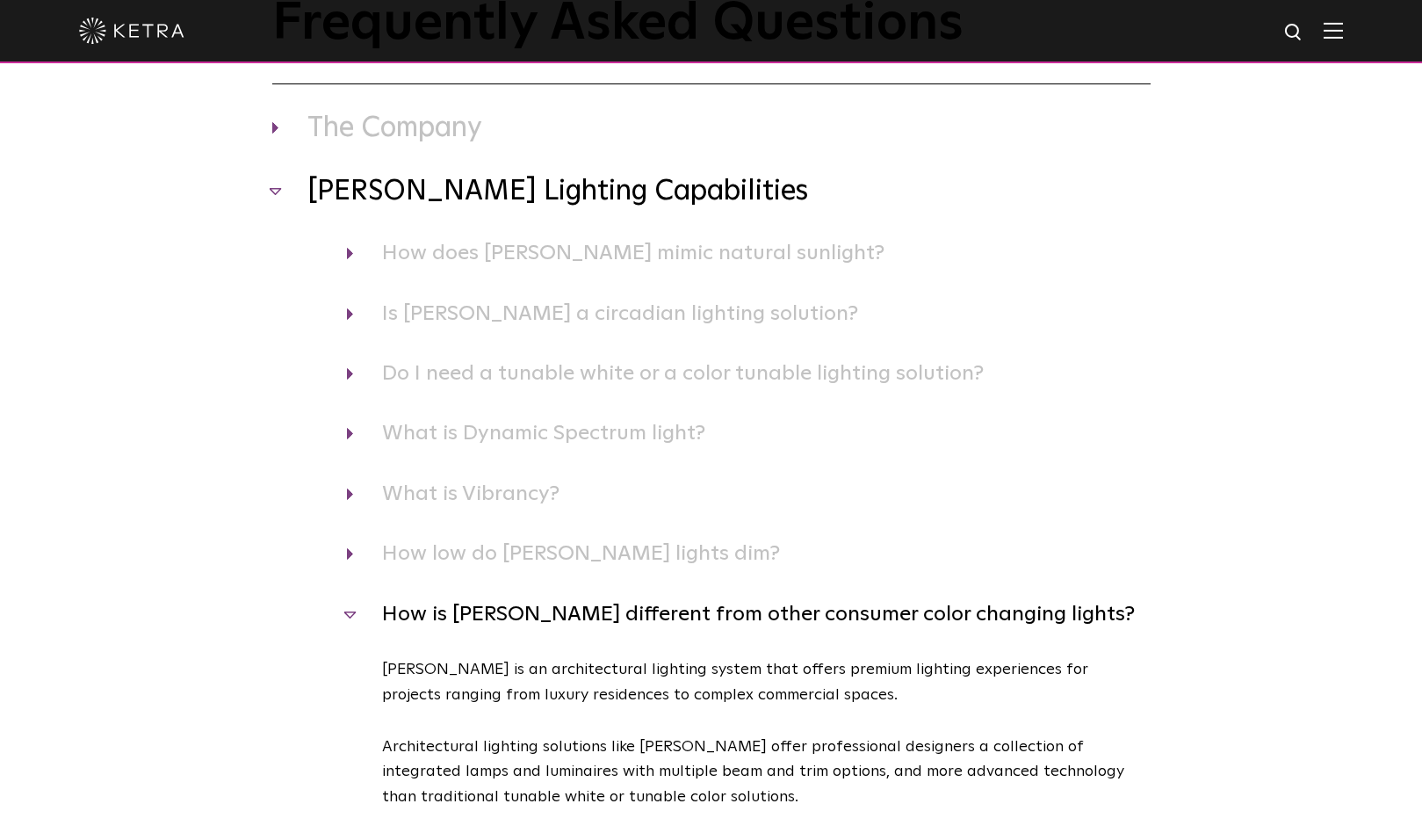
scroll to position [0, 0]
